Goal: Check status: Check status

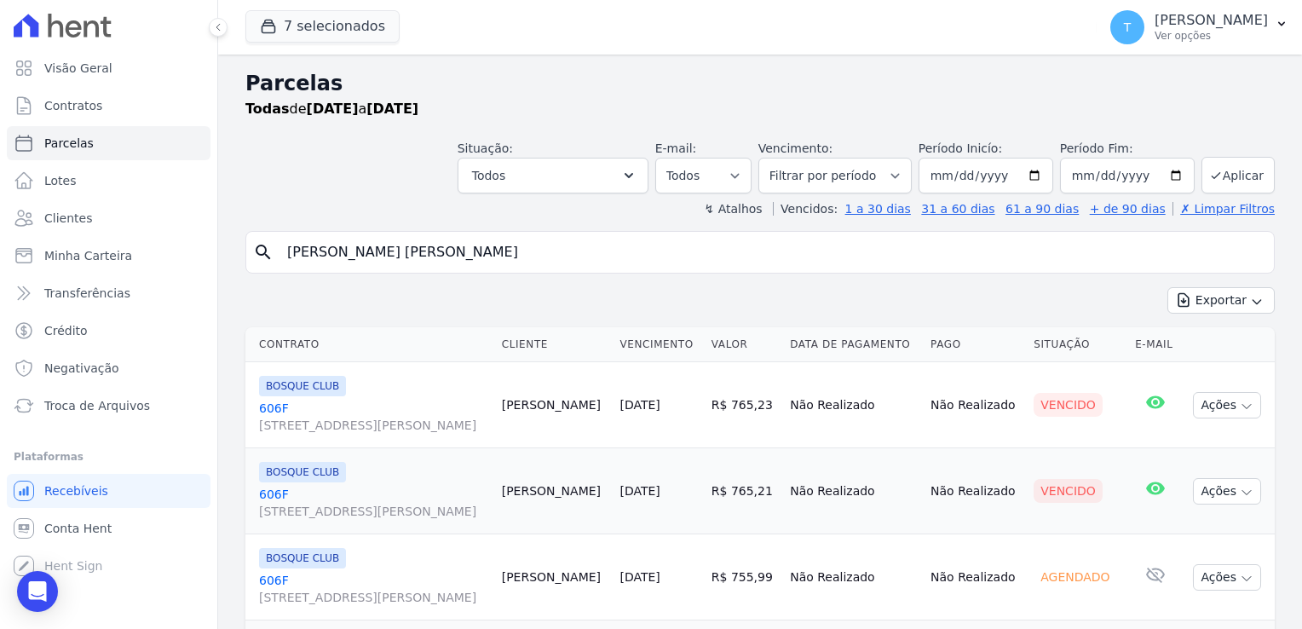
select select
drag, startPoint x: 447, startPoint y: 256, endPoint x: 269, endPoint y: 260, distance: 177.3
click at [269, 260] on div "search Danilo Alexandre Silva" at bounding box center [760, 252] width 1030 height 43
paste input "Rosemeire Aparecida C. do N. Carvalho"
type input "Rosemeire Aparecida C. do N. Carvalho"
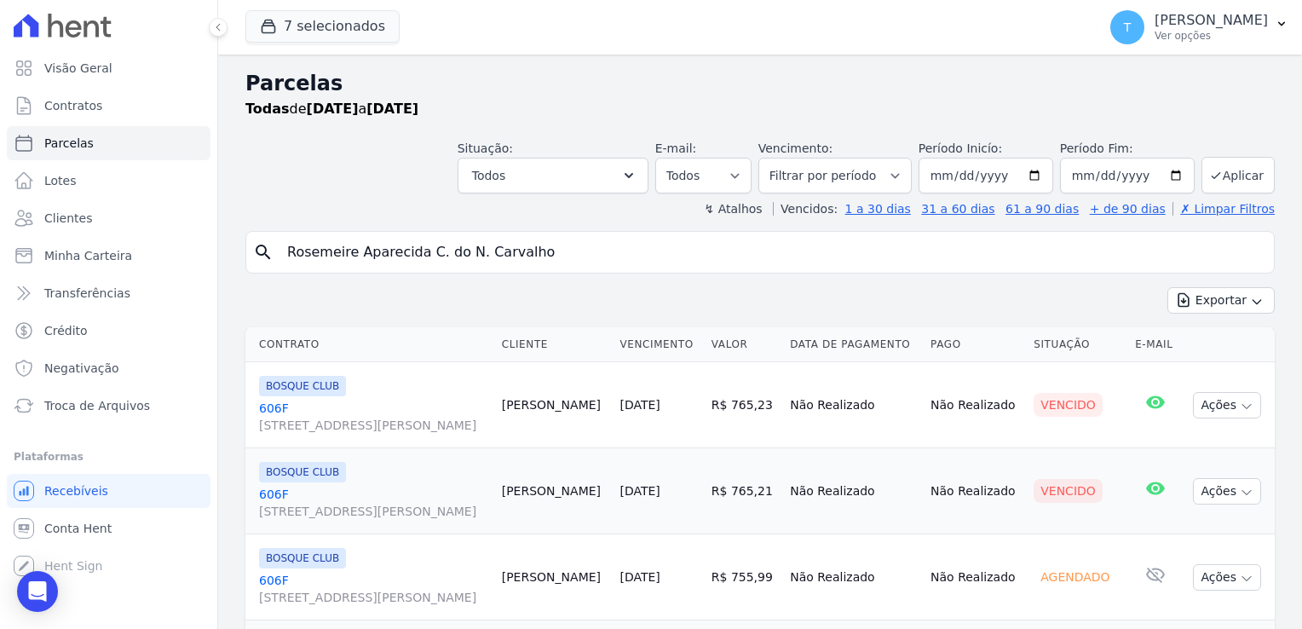
select select
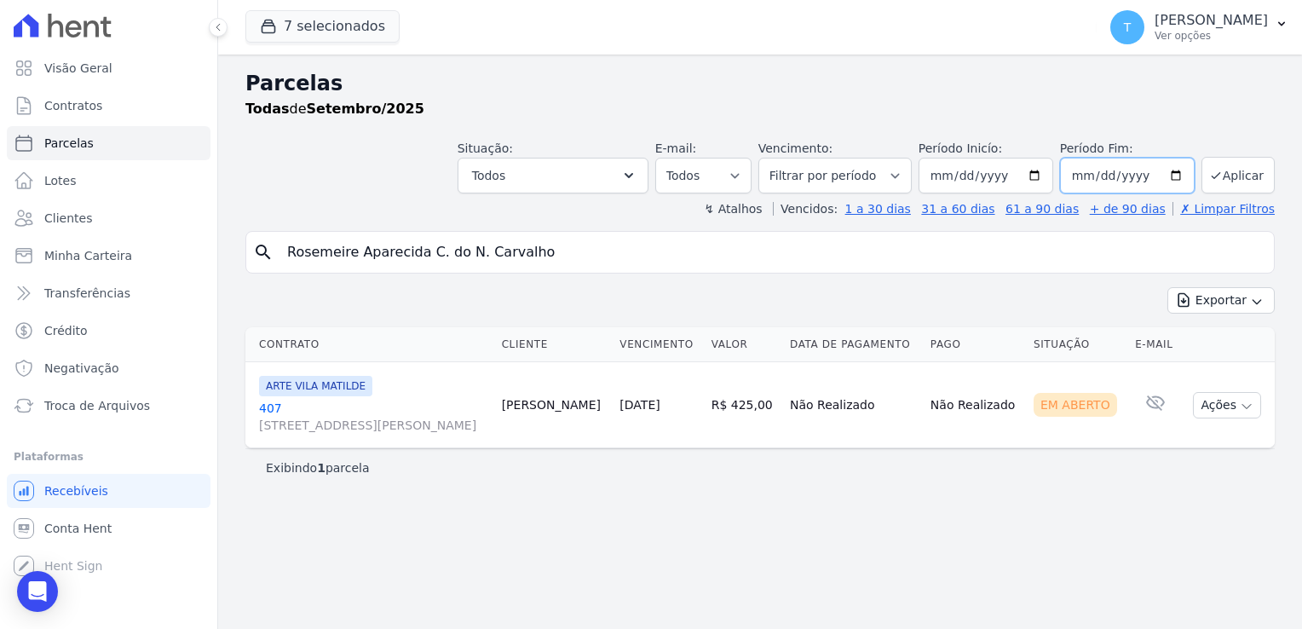
click at [1173, 175] on input "2025-09-30" at bounding box center [1127, 176] width 135 height 36
type input "[DATE]"
click at [1241, 176] on button "Aplicar" at bounding box center [1238, 175] width 73 height 37
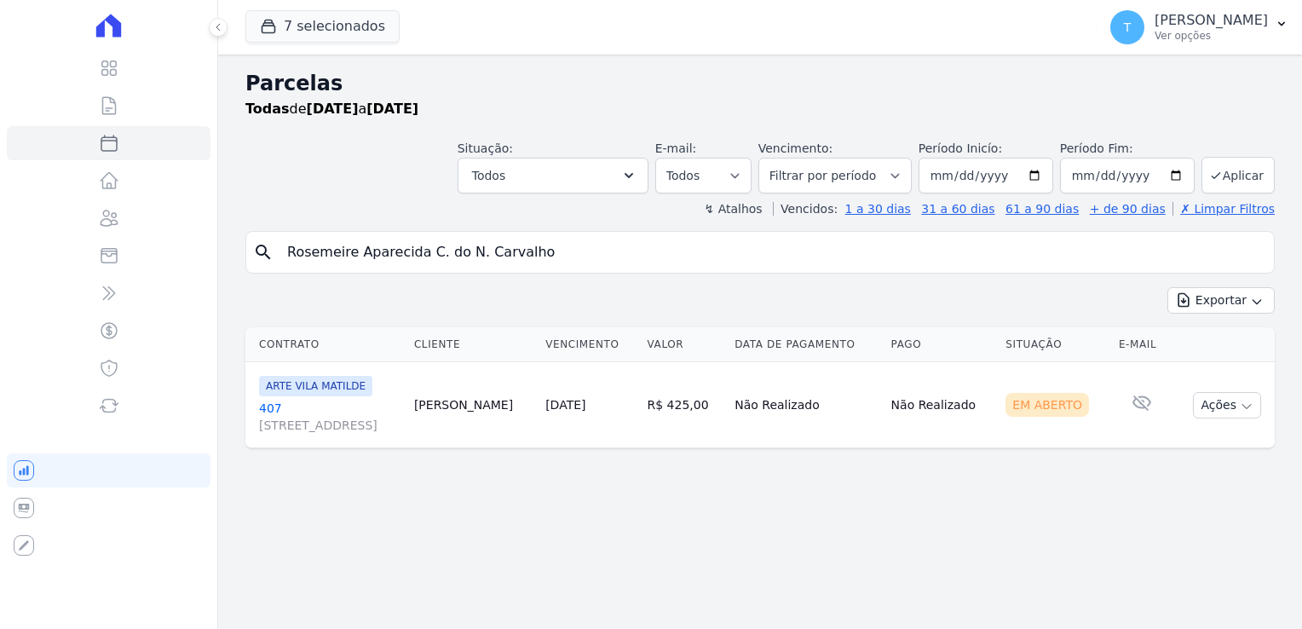
select select
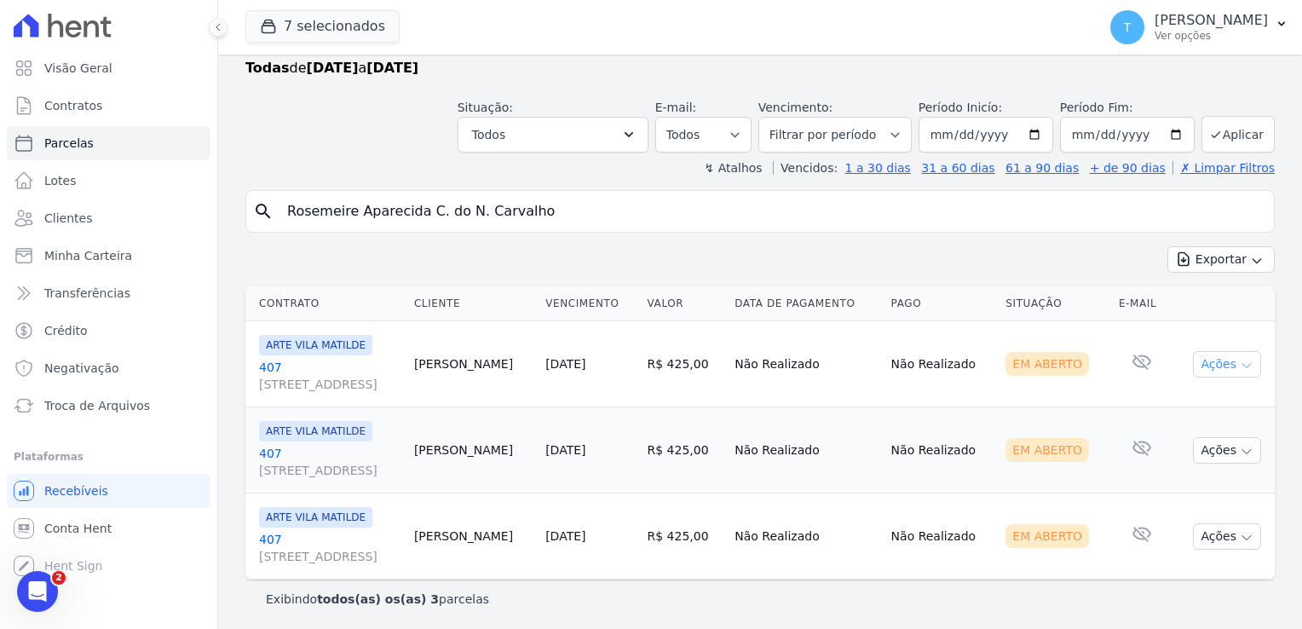
click at [1240, 366] on icon "button" at bounding box center [1247, 366] width 14 height 14
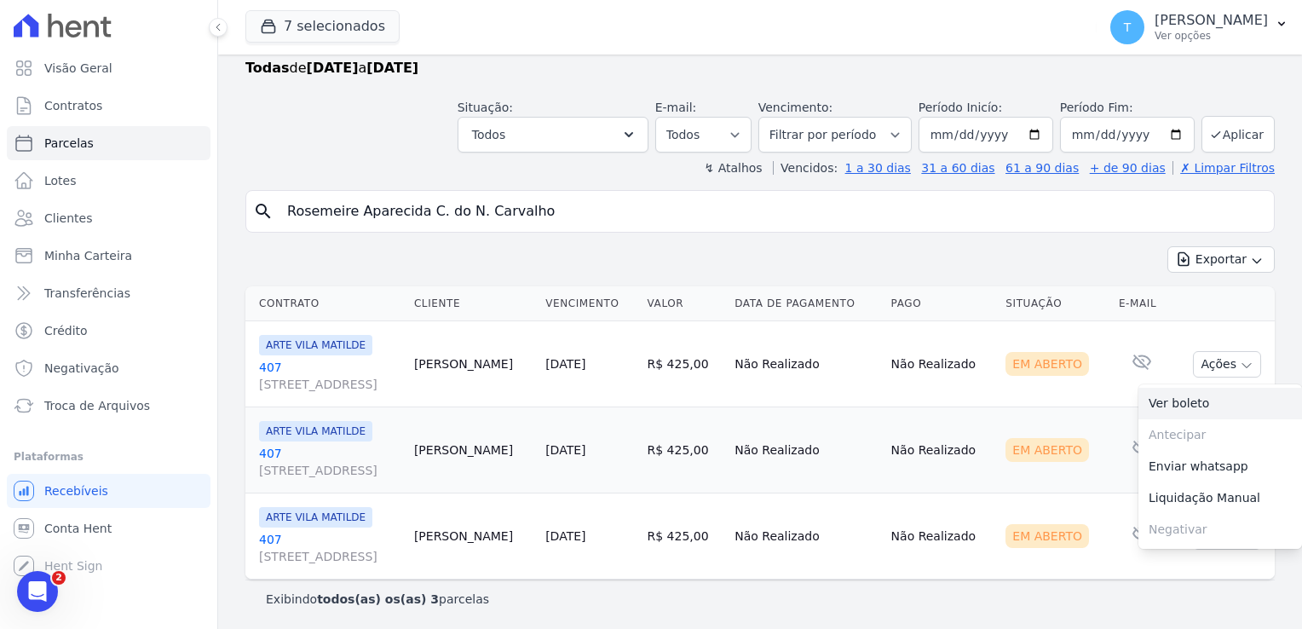
click at [1150, 400] on link "Ver boleto" at bounding box center [1221, 404] width 164 height 32
click at [1000, 418] on td "Não Realizado" at bounding box center [942, 450] width 115 height 86
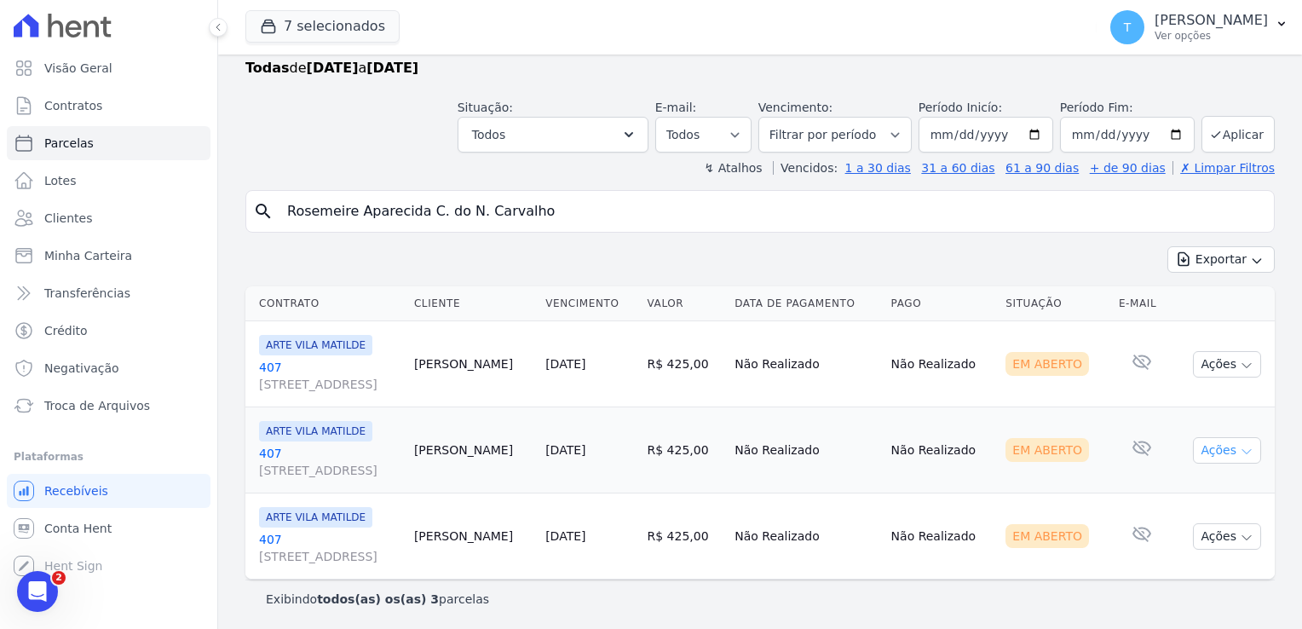
click at [1240, 453] on icon "button" at bounding box center [1247, 452] width 14 height 14
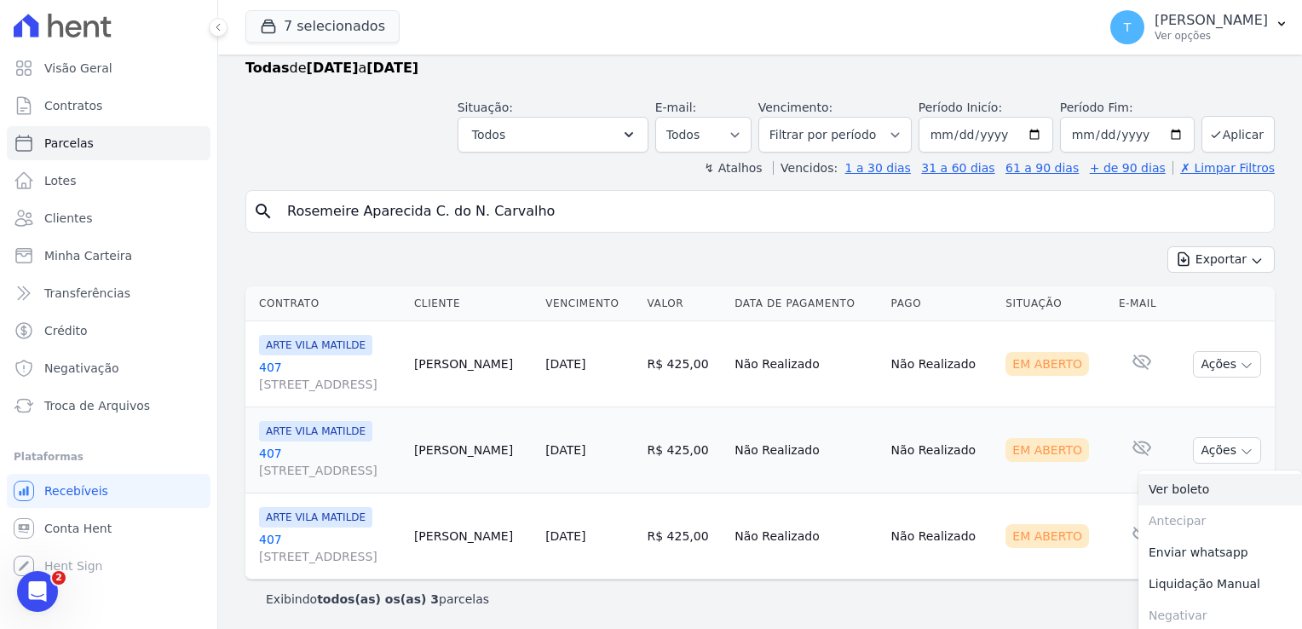
click at [1203, 486] on link "Ver boleto" at bounding box center [1221, 490] width 164 height 32
click at [961, 510] on td "Não Realizado" at bounding box center [942, 536] width 115 height 86
click at [1226, 540] on button "Ações" at bounding box center [1227, 536] width 68 height 26
click at [1194, 573] on link "Ver boleto" at bounding box center [1221, 576] width 164 height 32
